Goal: Transaction & Acquisition: Download file/media

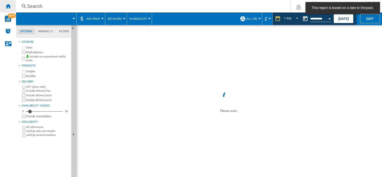
click at [7, 8] on ng-md-icon "Home" at bounding box center [8, 6] width 6 height 6
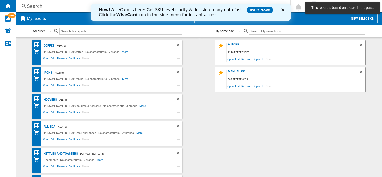
click at [234, 46] on div "AUTOPR" at bounding box center [293, 46] width 132 height 7
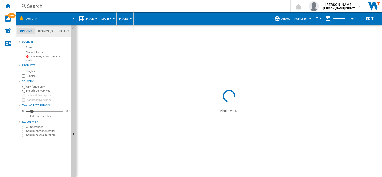
click at [294, 19] on span "Default profile (6)" at bounding box center [294, 18] width 27 height 3
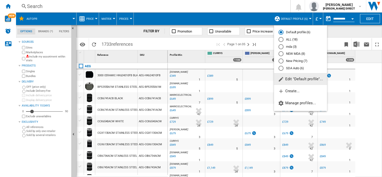
click at [295, 61] on md-radio-button "New Pricing (7)" at bounding box center [301, 61] width 44 height 5
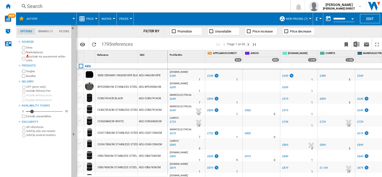
click at [307, 19] on button "New Pricing (7)" at bounding box center [298, 19] width 24 height 13
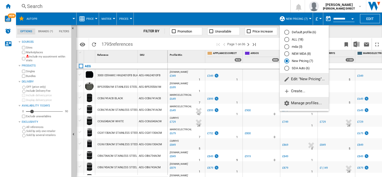
click at [299, 106] on button "Manage profiles..." at bounding box center [304, 103] width 49 height 12
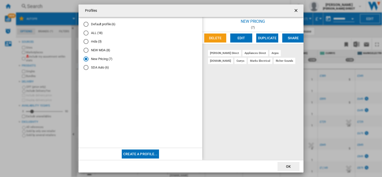
click at [293, 9] on button "button" at bounding box center [297, 11] width 10 height 10
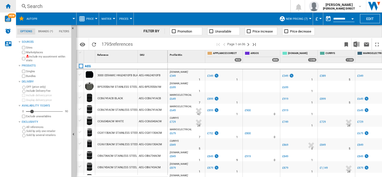
click at [8, 7] on ng-md-icon "Home" at bounding box center [8, 6] width 6 height 6
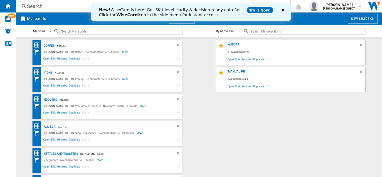
click at [222, 119] on div "AUTOPR 2146 references Open Edit Rename Duplicate Share MANUAL PR 367 reference…" at bounding box center [290, 107] width 173 height 134
click at [233, 44] on div "AUTOPR" at bounding box center [293, 46] width 132 height 7
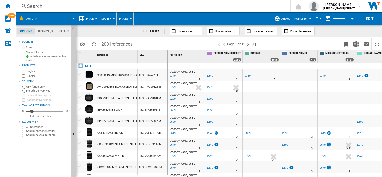
click at [284, 16] on button "Default profile (6)" at bounding box center [295, 19] width 29 height 13
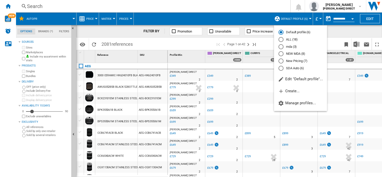
click at [300, 62] on md-radio-button "New Pricing (7)" at bounding box center [301, 61] width 44 height 5
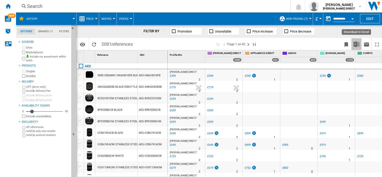
click at [353, 42] on button "Download in Excel" at bounding box center [357, 44] width 10 height 12
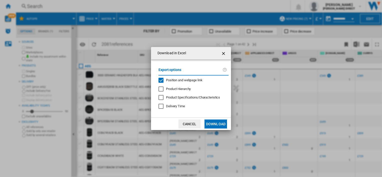
click at [160, 79] on div "Position and webpage link" at bounding box center [161, 80] width 5 height 5
click at [213, 123] on button "Download" at bounding box center [216, 124] width 23 height 9
